Goal: Information Seeking & Learning: Compare options

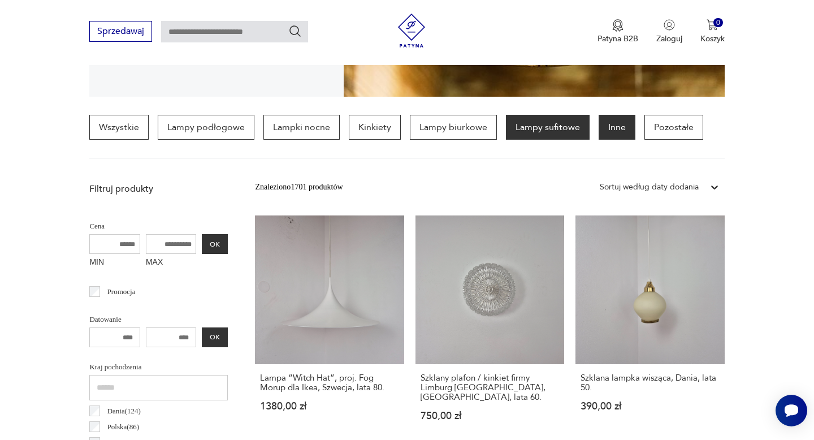
click at [598, 124] on p "Inne" at bounding box center [616, 127] width 37 height 25
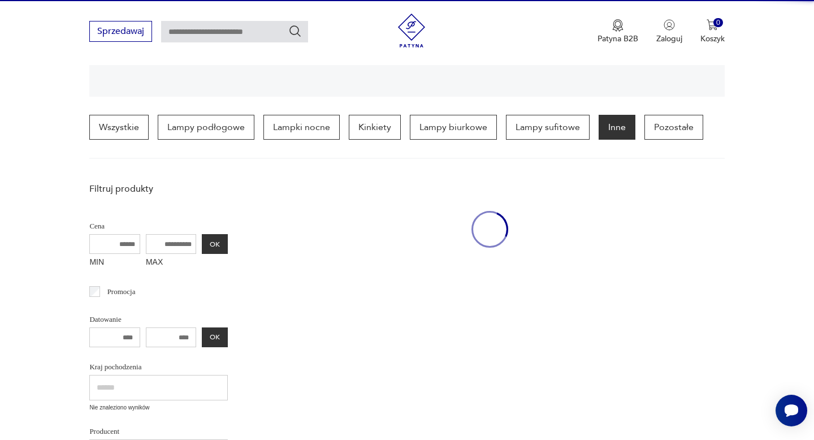
scroll to position [266, 0]
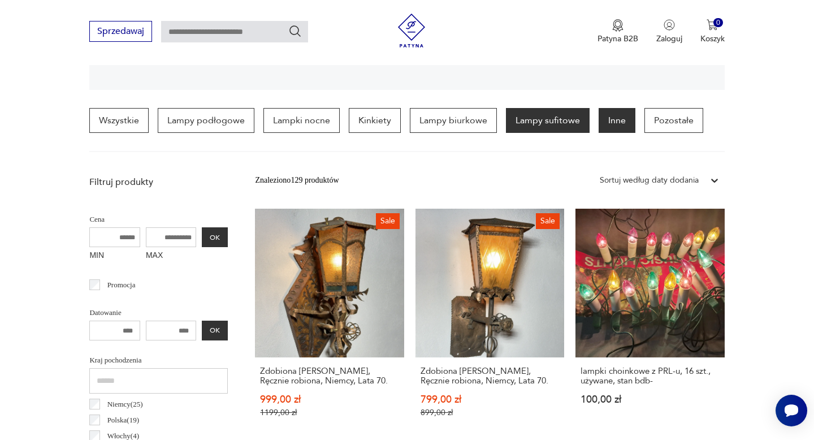
click at [541, 113] on p "Lampy sufitowe" at bounding box center [548, 120] width 84 height 25
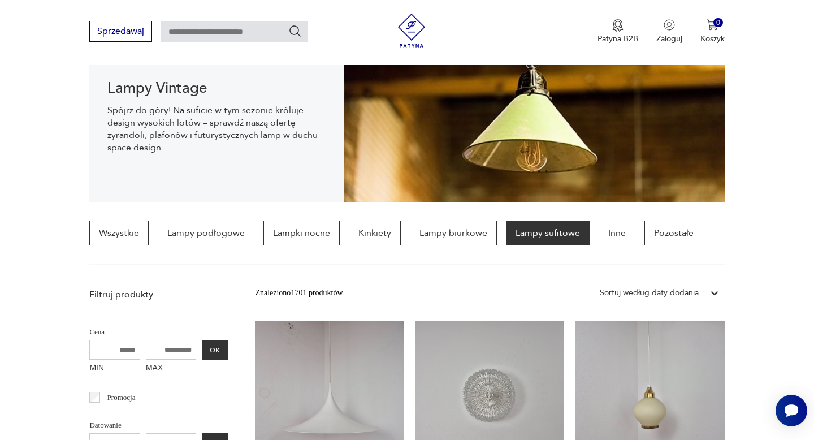
scroll to position [276, 0]
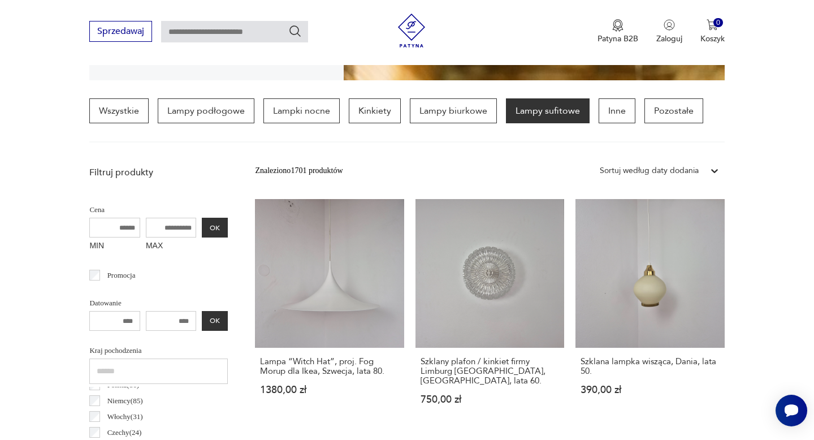
click at [157, 231] on input "MAX" at bounding box center [171, 228] width 51 height 20
type input "****"
click at [223, 227] on button "OK" at bounding box center [215, 228] width 26 height 20
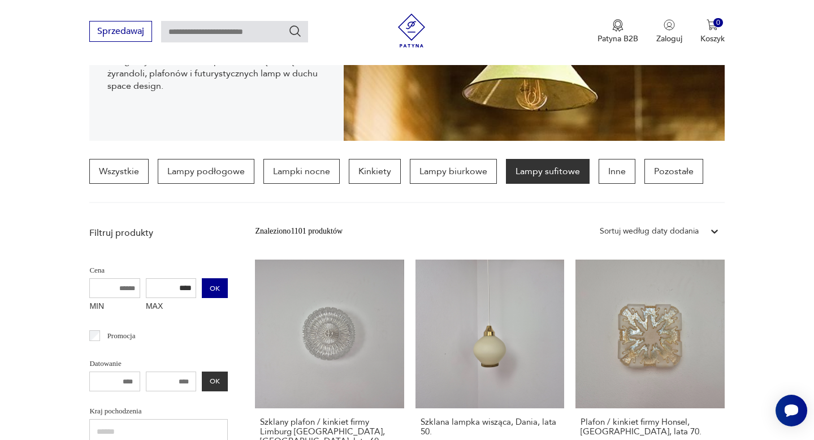
scroll to position [273, 0]
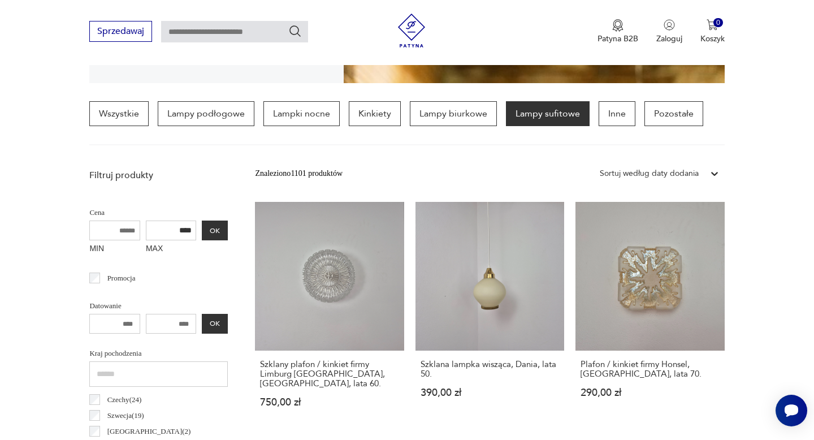
click at [628, 174] on div "Sortuj według daty dodania" at bounding box center [649, 173] width 99 height 12
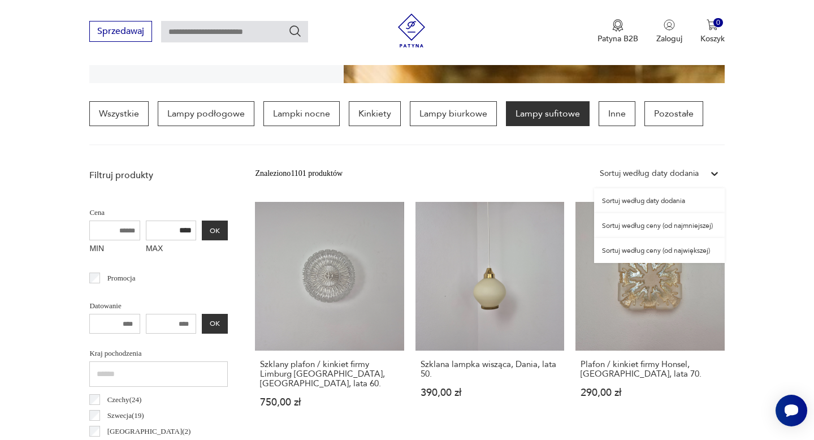
click at [637, 227] on div "Sortuj według ceny (od najmniejszej)" at bounding box center [659, 225] width 131 height 25
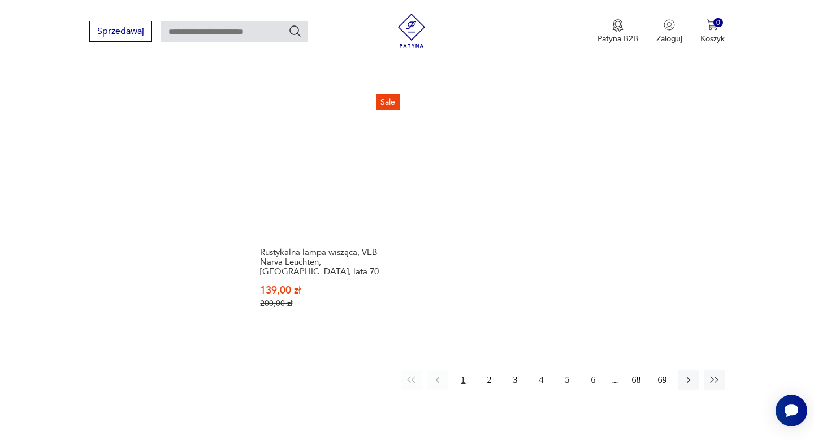
scroll to position [1731, 0]
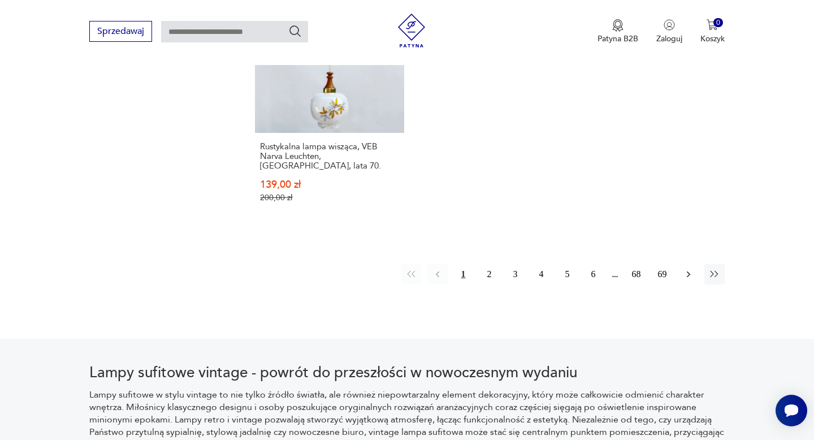
click at [684, 268] on icon "button" at bounding box center [688, 273] width 11 height 11
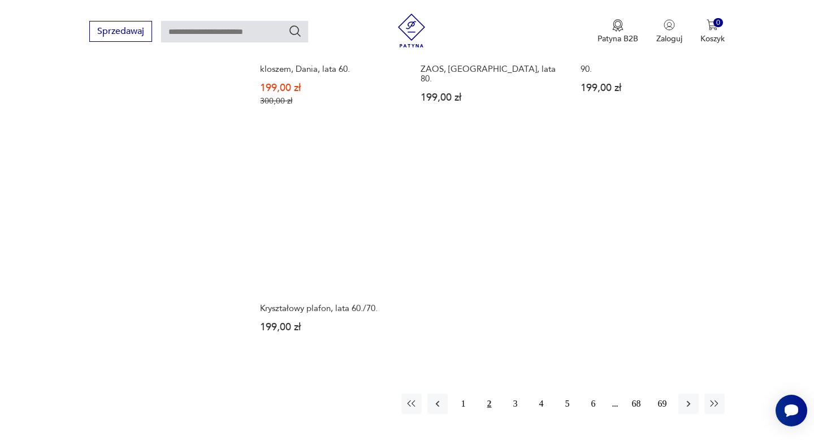
scroll to position [1646, 0]
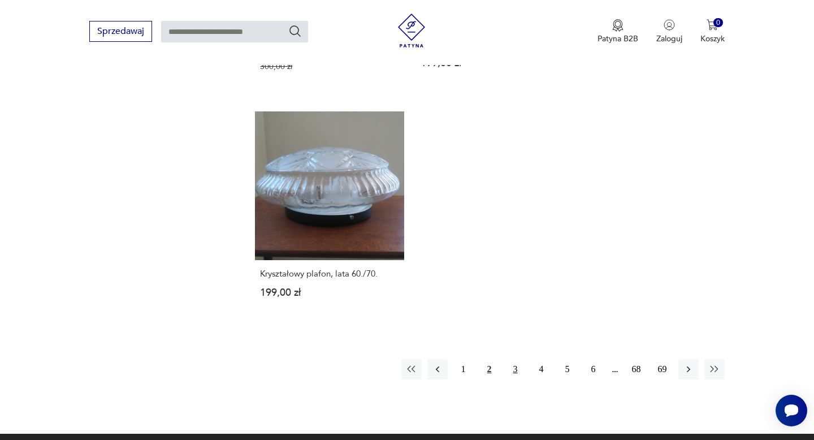
click at [518, 359] on button "3" at bounding box center [515, 369] width 20 height 20
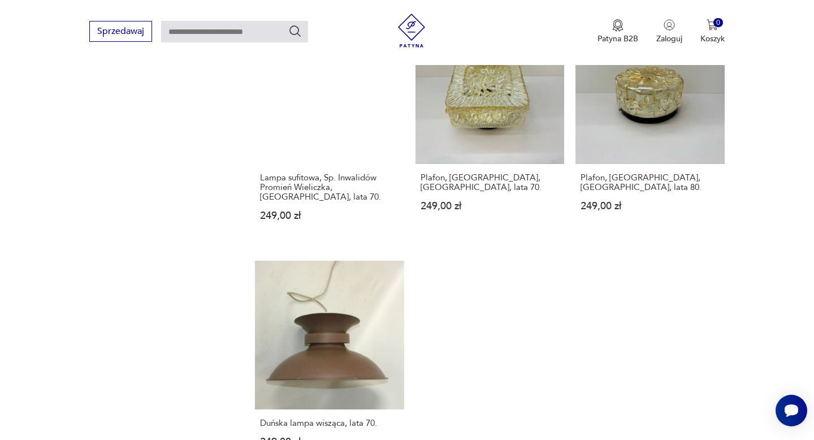
scroll to position [1592, 0]
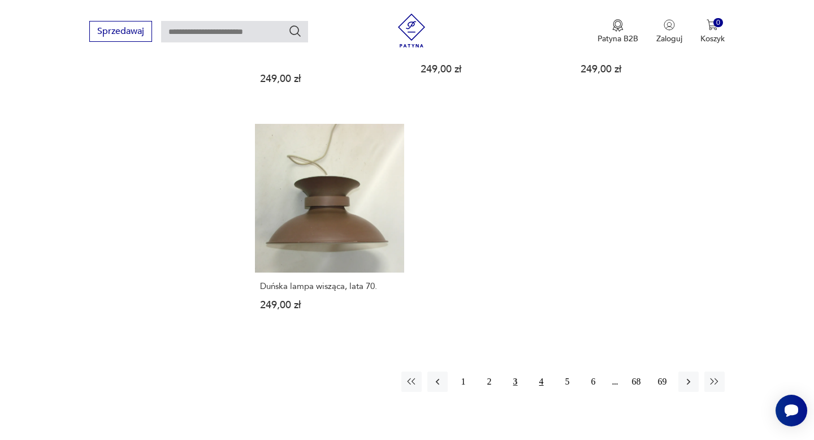
click at [537, 372] on button "4" at bounding box center [541, 381] width 20 height 20
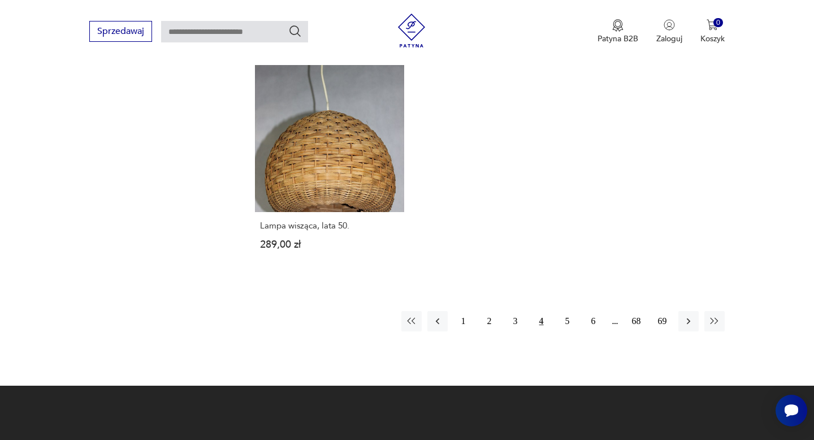
scroll to position [1652, 0]
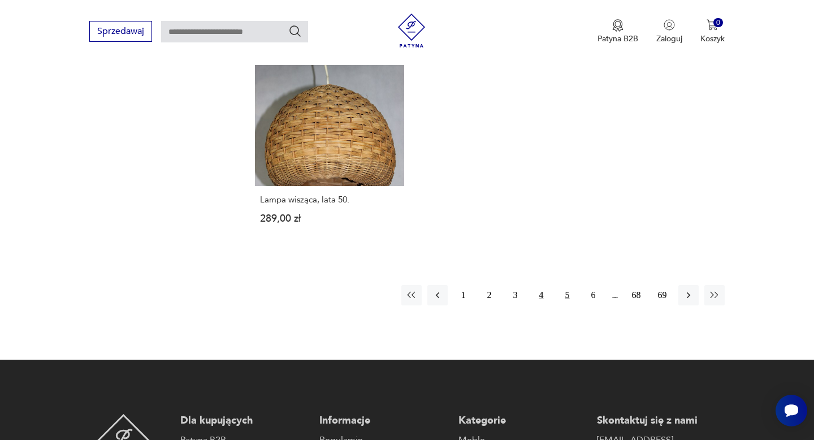
click at [565, 285] on button "5" at bounding box center [567, 295] width 20 height 20
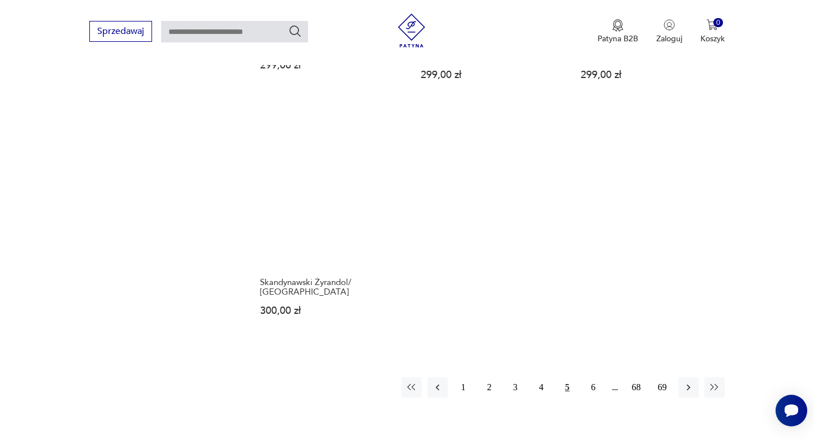
scroll to position [1630, 0]
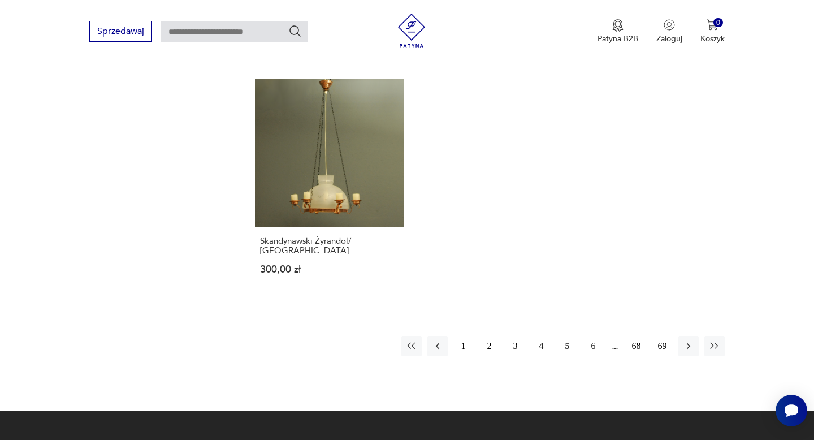
click at [587, 336] on button "6" at bounding box center [593, 346] width 20 height 20
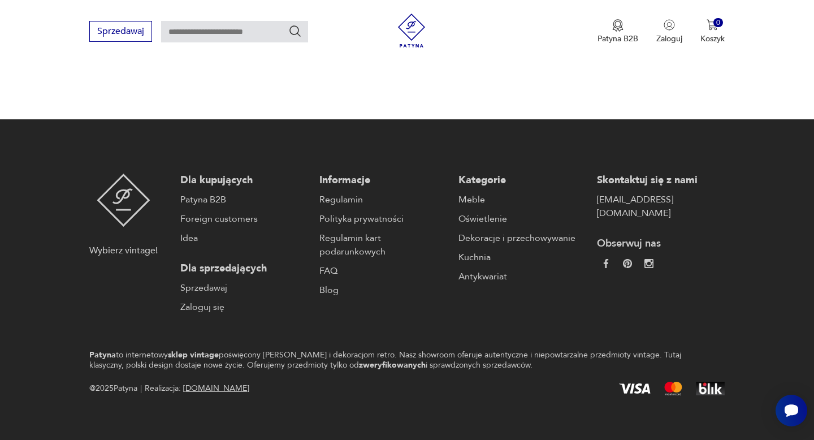
scroll to position [1699, 0]
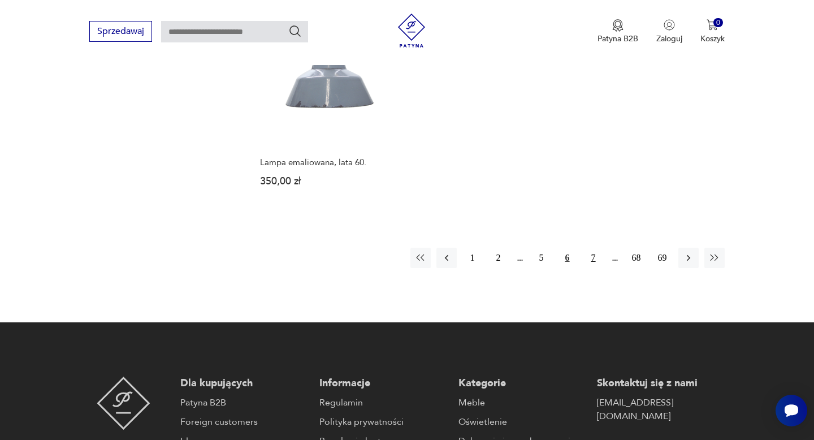
click at [590, 248] on button "7" at bounding box center [593, 258] width 20 height 20
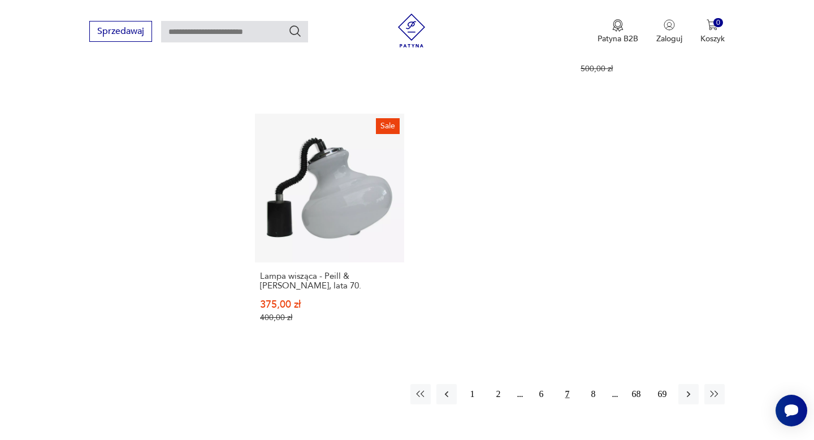
scroll to position [1609, 0]
